Goal: Information Seeking & Learning: Learn about a topic

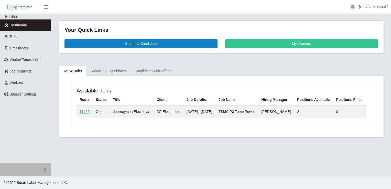
click at [83, 114] on link "11466" at bounding box center [85, 111] width 10 height 4
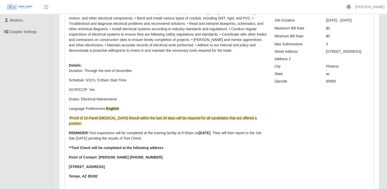
scroll to position [48, 0]
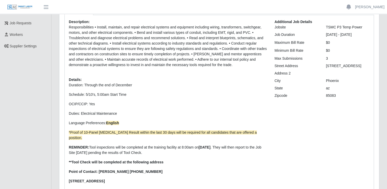
click at [91, 43] on p "Responsibilities • Install, maintain, and repair electrical systems and equipme…" at bounding box center [168, 46] width 198 height 43
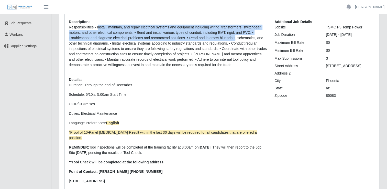
drag, startPoint x: 97, startPoint y: 27, endPoint x: 235, endPoint y: 38, distance: 139.1
click at [235, 38] on p "Responsibilities • Install, maintain, and repair electrical systems and equipme…" at bounding box center [168, 46] width 198 height 43
copy p "nstall, maintain, and repair electrical systems and equipment including wiring,…"
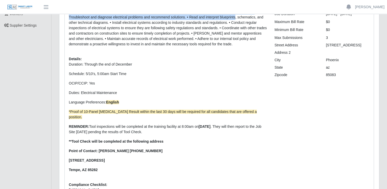
scroll to position [99, 0]
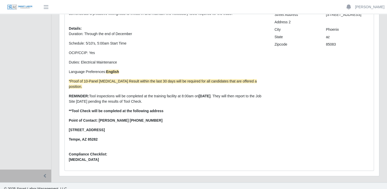
click at [91, 93] on p "REMINDER: Tool inspections will be completed at the training facility at 8:00am…" at bounding box center [168, 98] width 198 height 11
